Goal: Complete application form: Complete application form

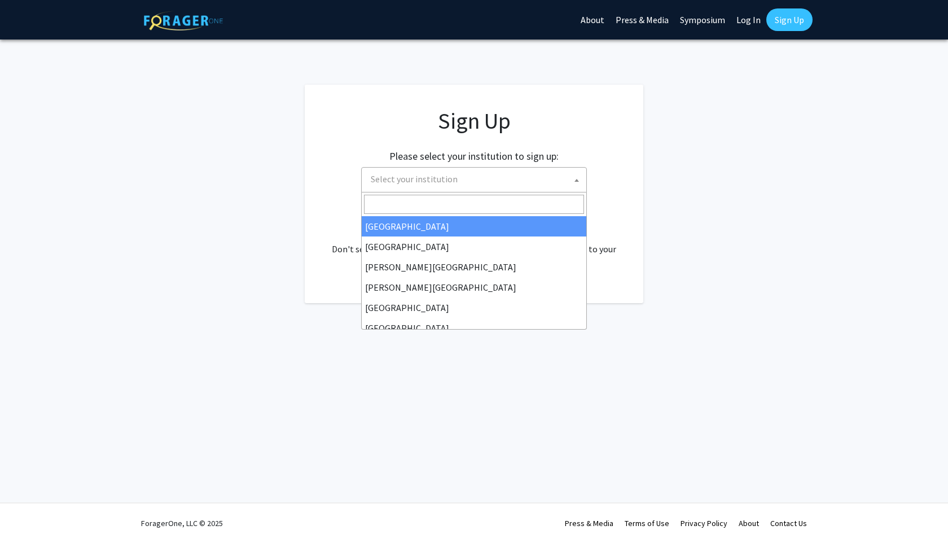
click at [526, 183] on span "Select your institution" at bounding box center [476, 179] width 220 height 23
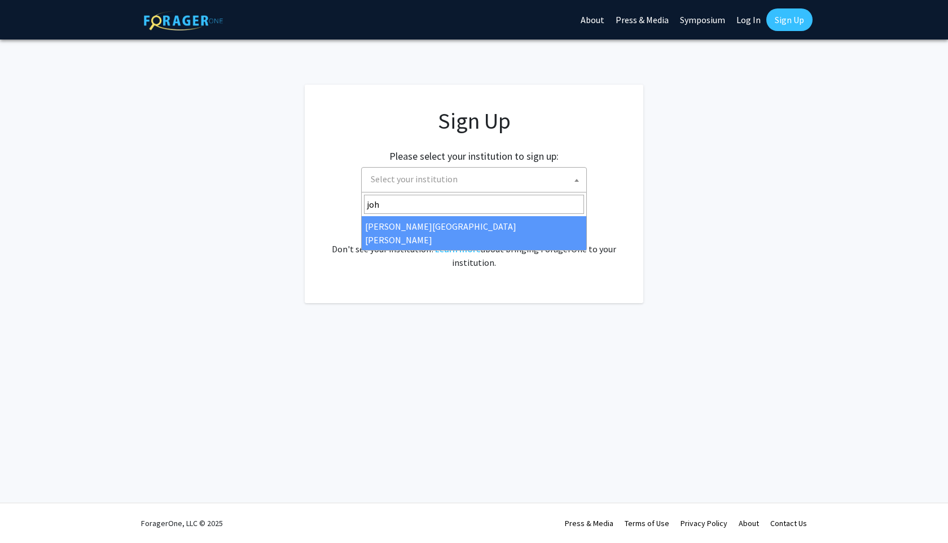
type input "joh"
select select "1"
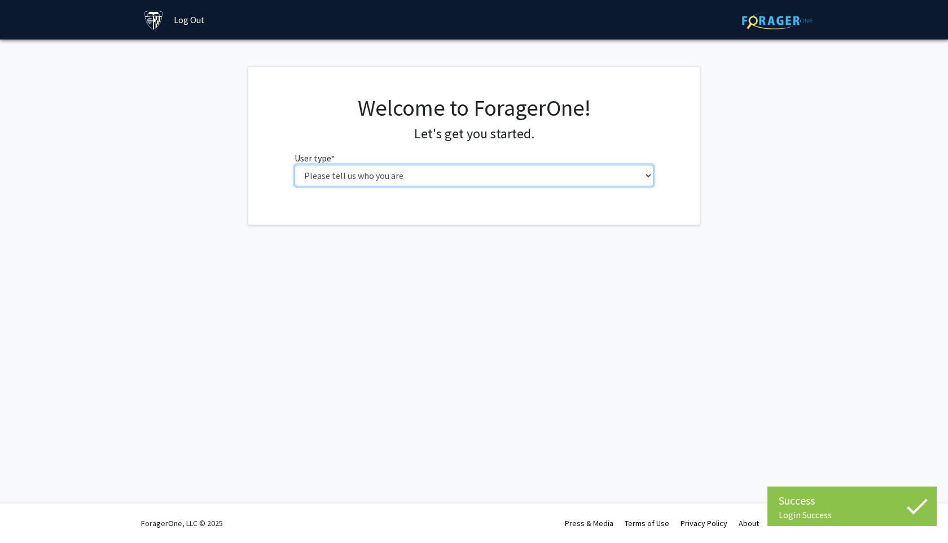
click at [514, 171] on select "Please tell us who you are Undergraduate Student Master's Student Doctoral Cand…" at bounding box center [475, 175] width 360 height 21
select select "2: masters"
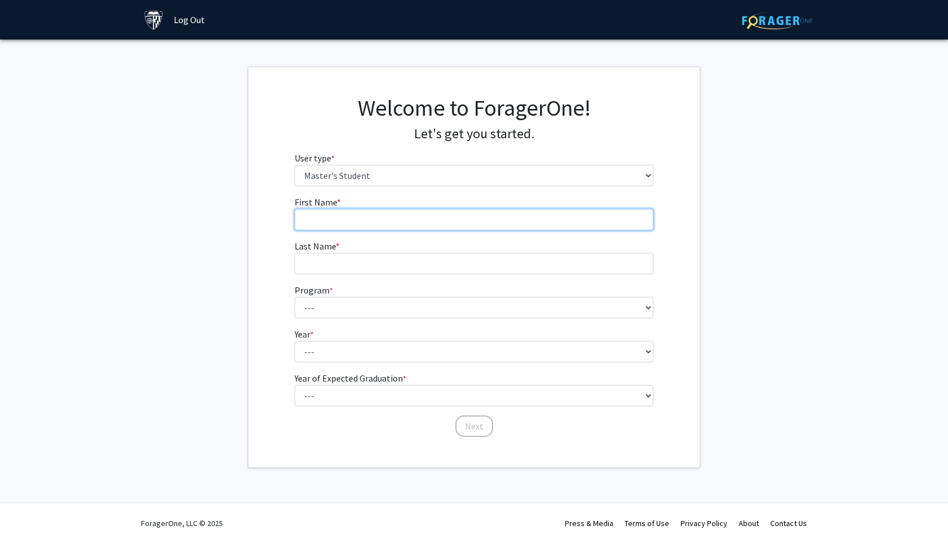
click at [505, 216] on input "First Name * required" at bounding box center [475, 219] width 360 height 21
type input "[PERSON_NAME]"
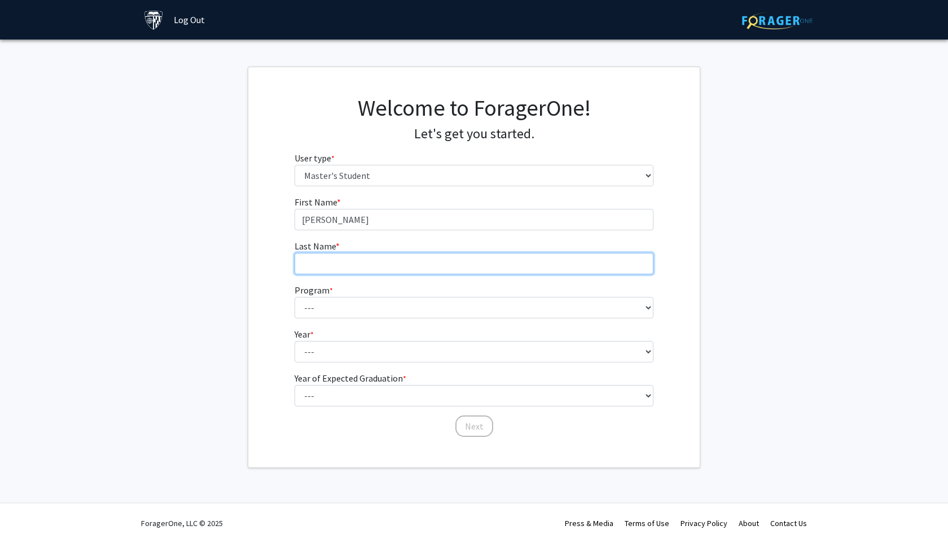
type input "Alotaibi"
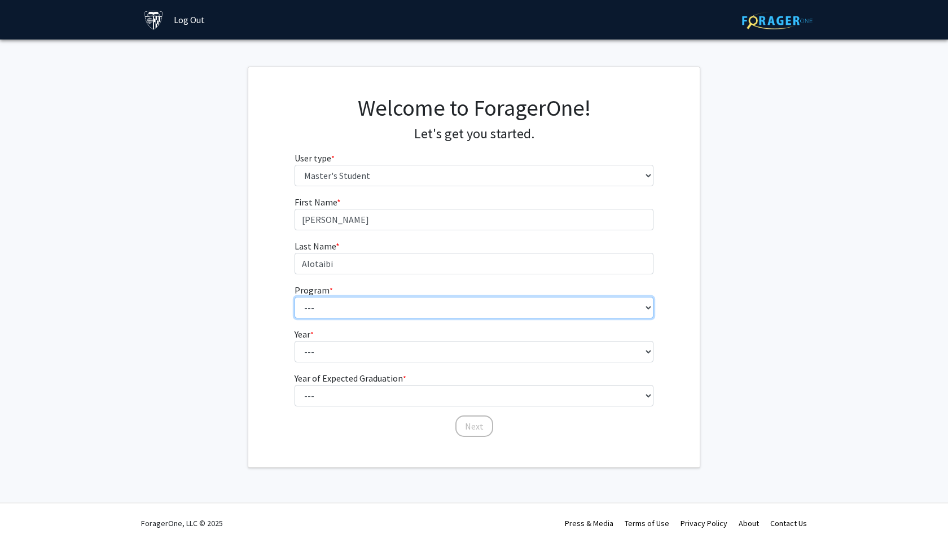
click at [425, 305] on select "--- Anatomy Education Applied and Computational Mathematics Applied Biomedical …" at bounding box center [475, 307] width 360 height 21
select select "14: 95"
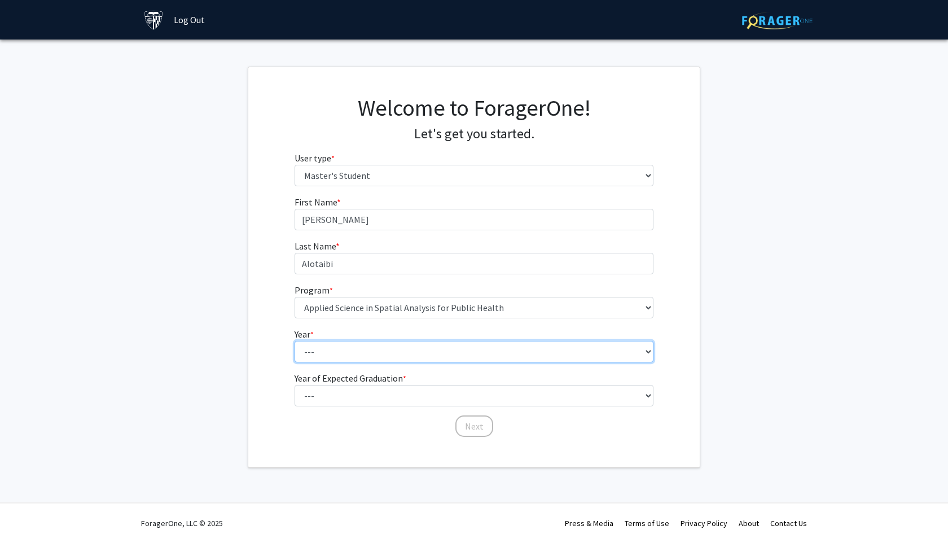
click at [433, 352] on select "--- First Year Second Year" at bounding box center [475, 351] width 360 height 21
select select "1: first_year"
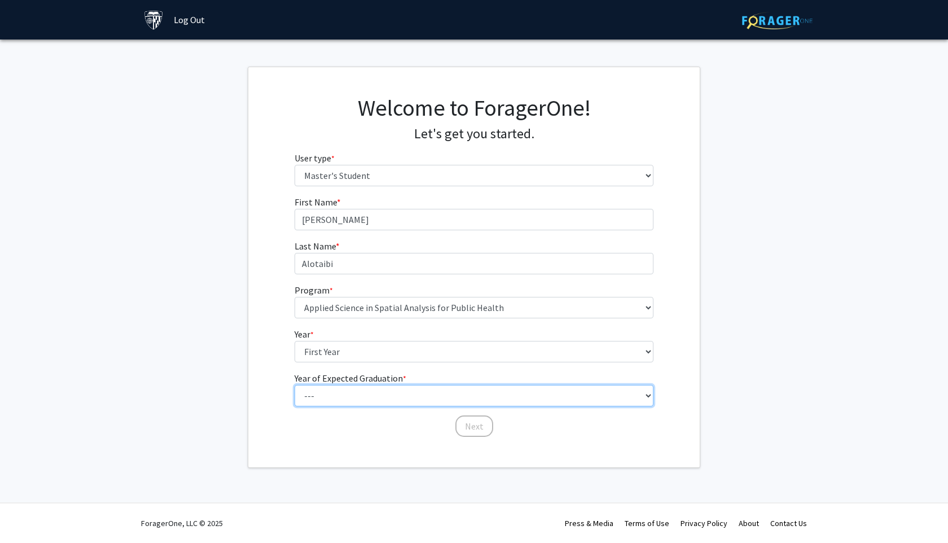
click at [431, 395] on select "--- 2025 2026 2027 2028 2029 2030 2031 2032 2033 2034" at bounding box center [475, 395] width 360 height 21
select select "3: 2027"
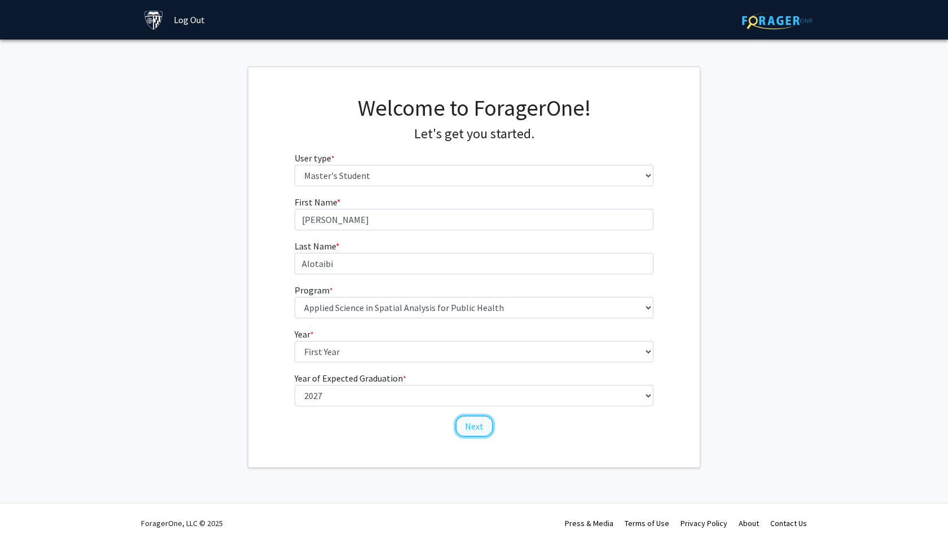
click at [479, 431] on button "Next" at bounding box center [475, 426] width 38 height 21
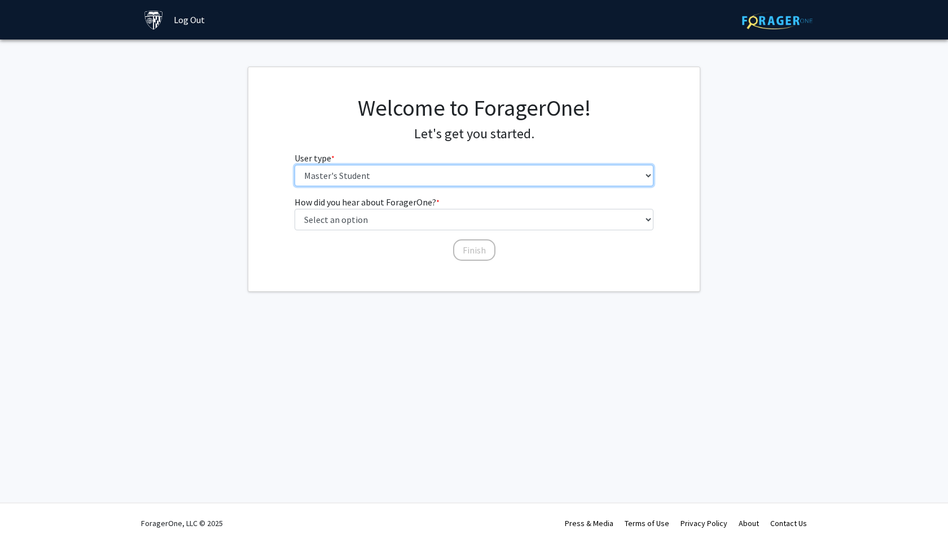
click at [464, 167] on select "Please tell us who you are Undergraduate Student Master's Student Doctoral Cand…" at bounding box center [475, 175] width 360 height 21
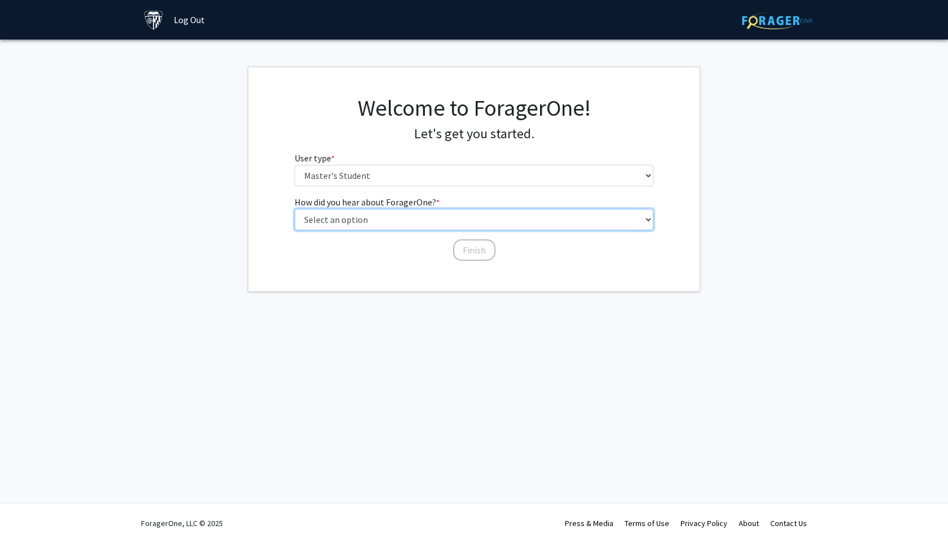
click at [463, 216] on select "Select an option Peer/student recommendation Faculty/staff recommendation Unive…" at bounding box center [475, 219] width 360 height 21
select select "2: faculty_recommendation"
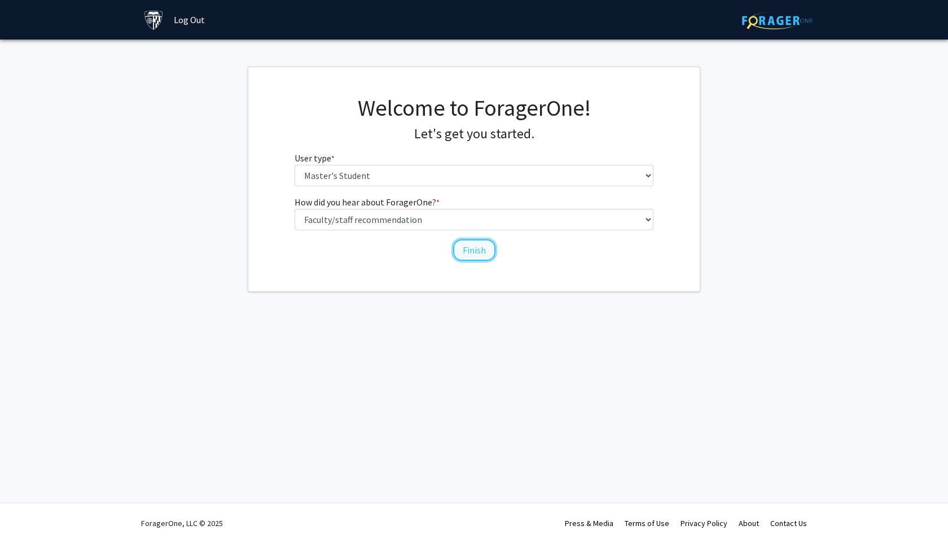
click at [471, 252] on button "Finish" at bounding box center [474, 249] width 42 height 21
